Goal: Navigation & Orientation: Find specific page/section

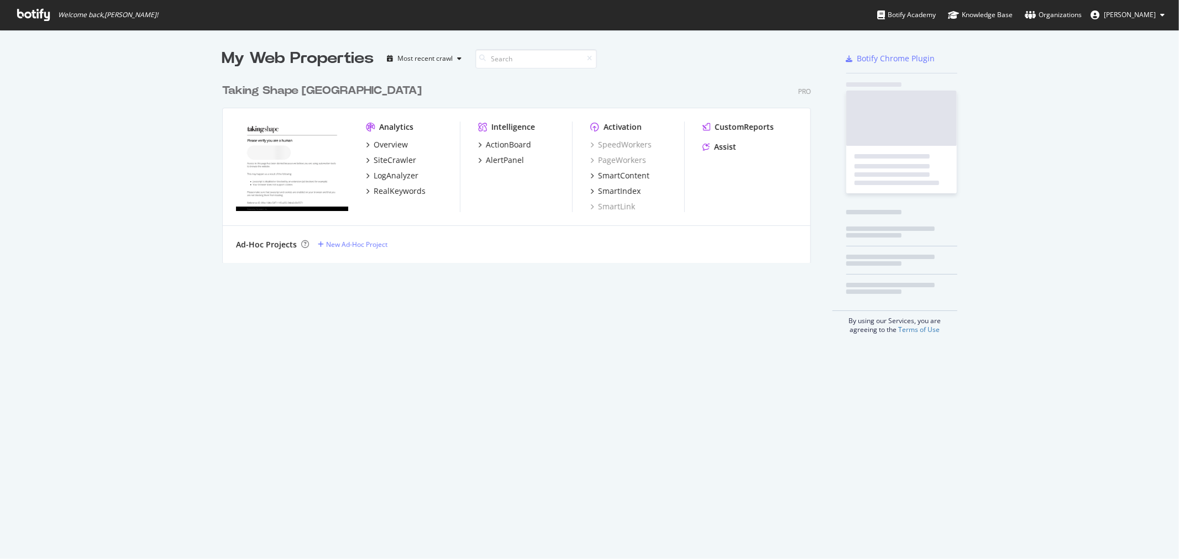
scroll to position [549, 1158]
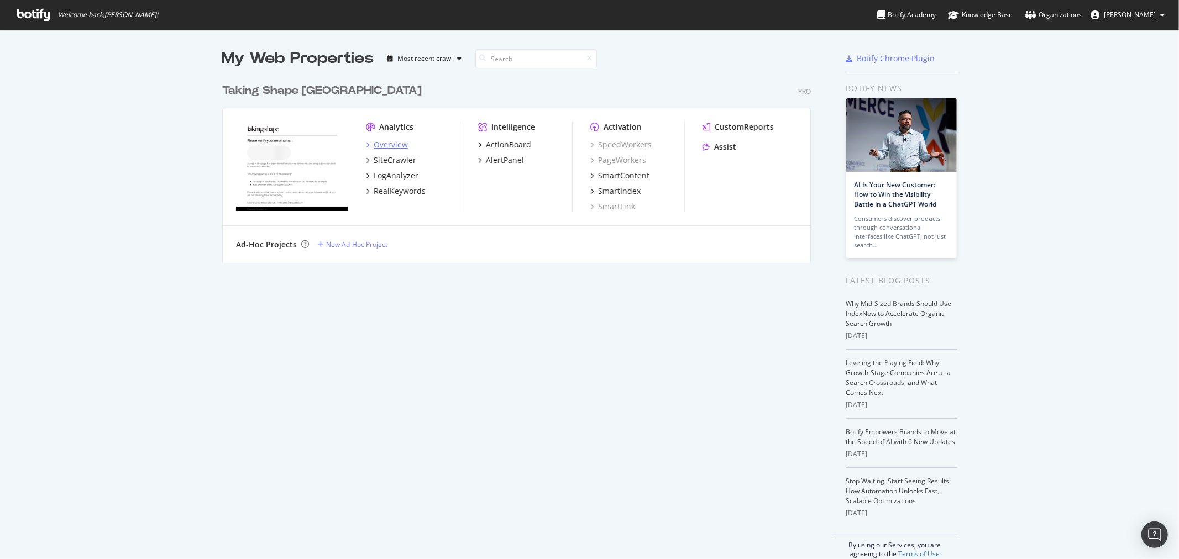
click at [387, 143] on div "Overview" at bounding box center [391, 144] width 34 height 11
